Goal: Task Accomplishment & Management: Use online tool/utility

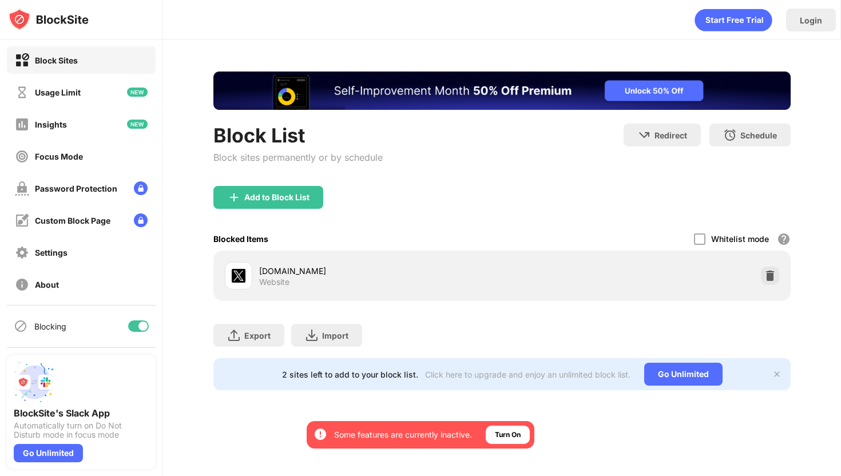
click at [782, 276] on div "[DOMAIN_NAME] Website" at bounding box center [502, 276] width 564 height 37
click at [772, 274] on img at bounding box center [770, 275] width 11 height 11
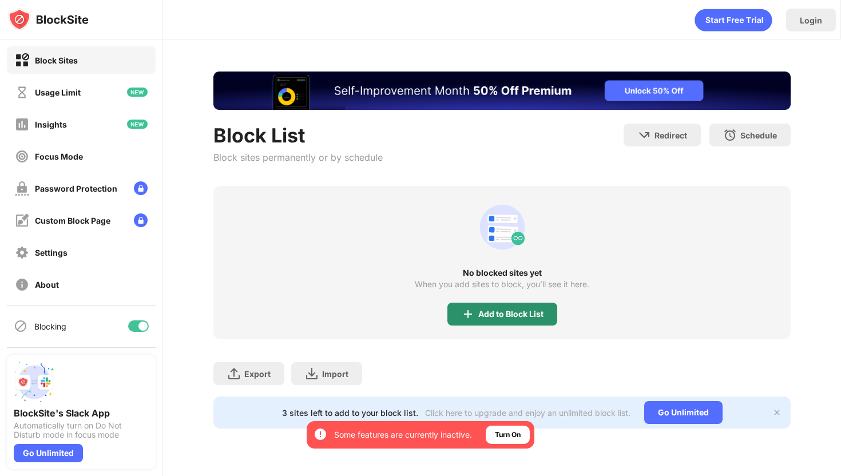
click at [491, 310] on div "Add to Block List" at bounding box center [510, 314] width 65 height 9
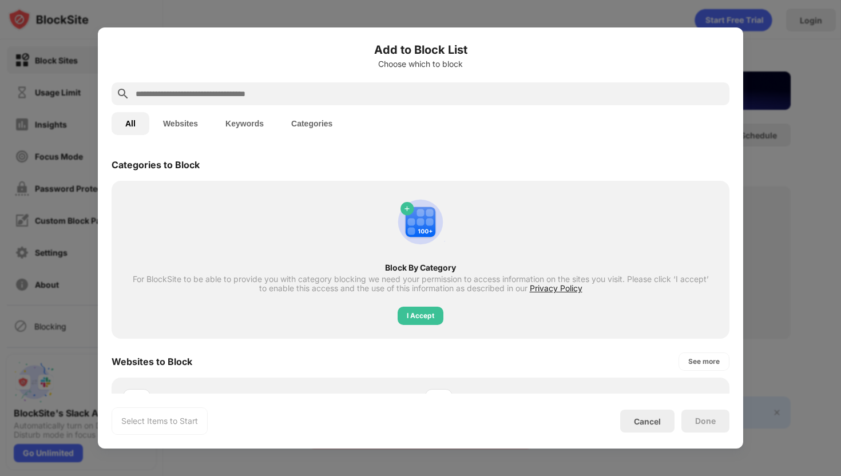
click at [311, 93] on input "text" at bounding box center [429, 94] width 591 height 14
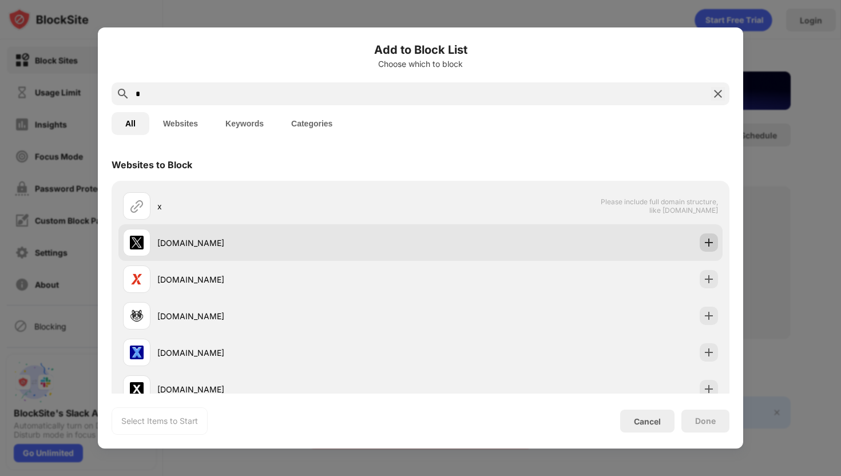
type input "*"
click at [706, 244] on img at bounding box center [708, 242] width 11 height 11
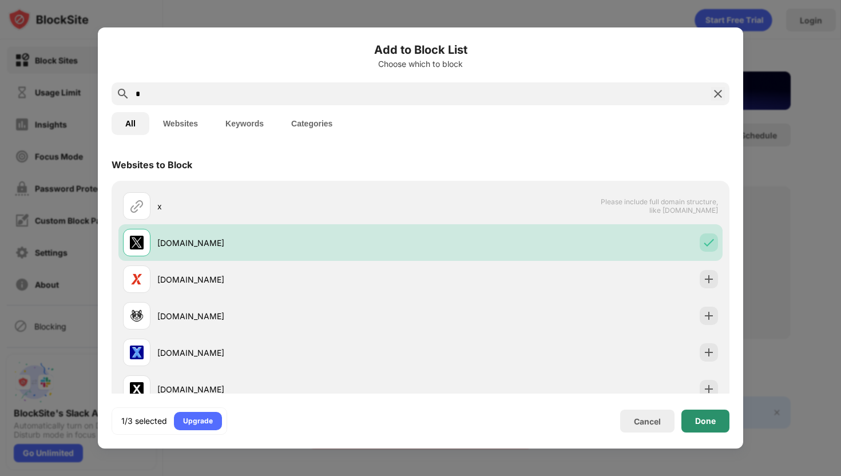
click at [712, 422] on div "Done" at bounding box center [705, 421] width 21 height 9
